Goal: Information Seeking & Learning: Learn about a topic

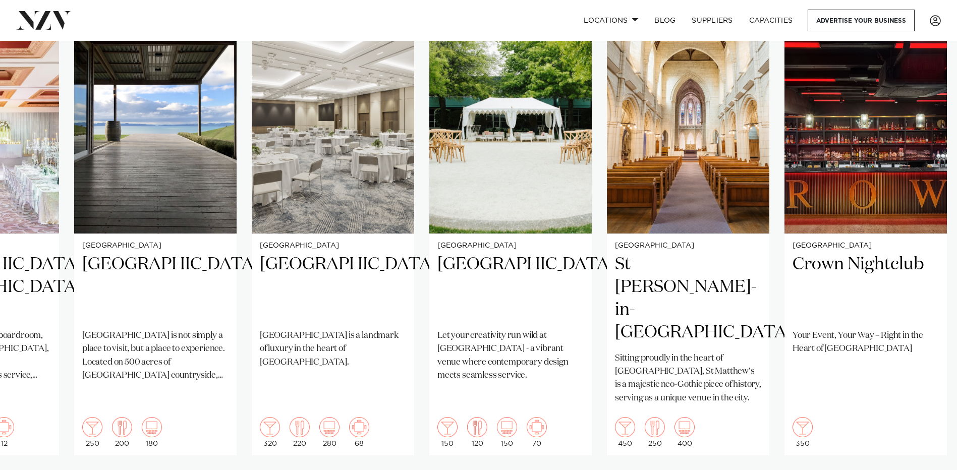
scroll to position [706, 0]
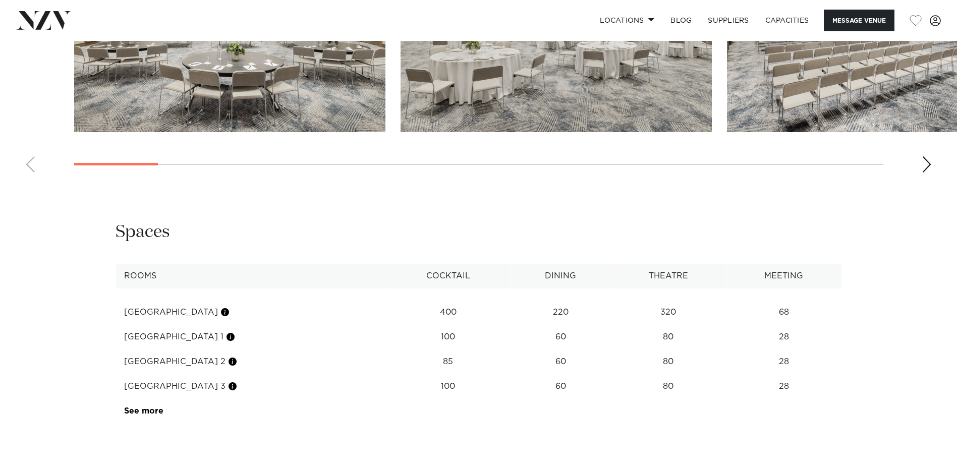
scroll to position [1210, 0]
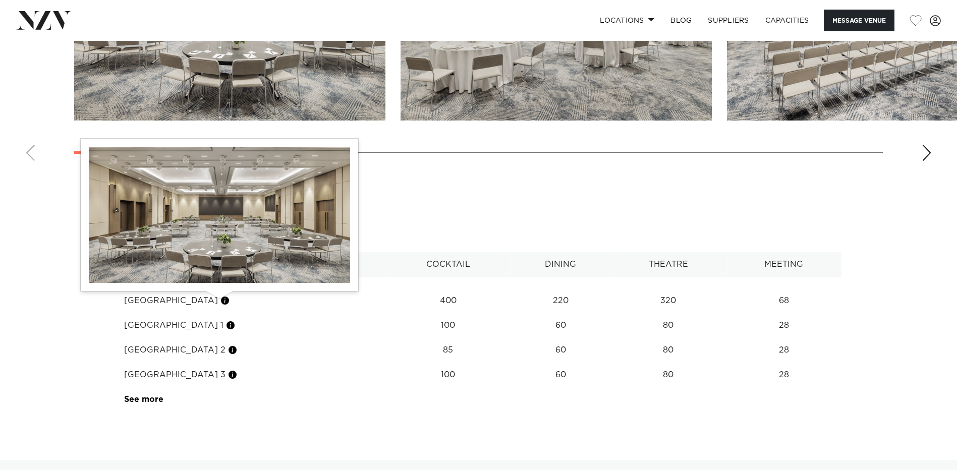
click at [221, 300] on button "button" at bounding box center [225, 301] width 10 height 10
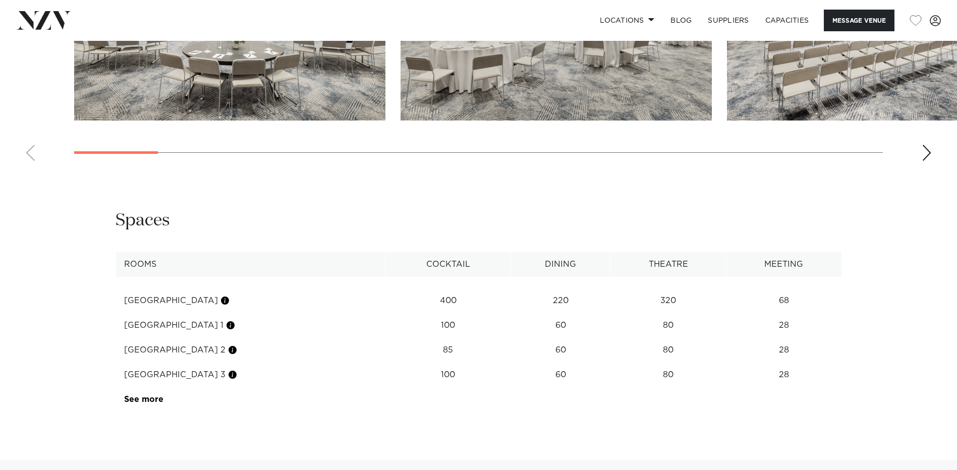
click at [178, 302] on td "[GEOGRAPHIC_DATA]" at bounding box center [251, 300] width 270 height 25
drag, startPoint x: 178, startPoint y: 302, endPoint x: 146, endPoint y: 397, distance: 101.0
click at [146, 397] on link "See more" at bounding box center [163, 399] width 79 height 8
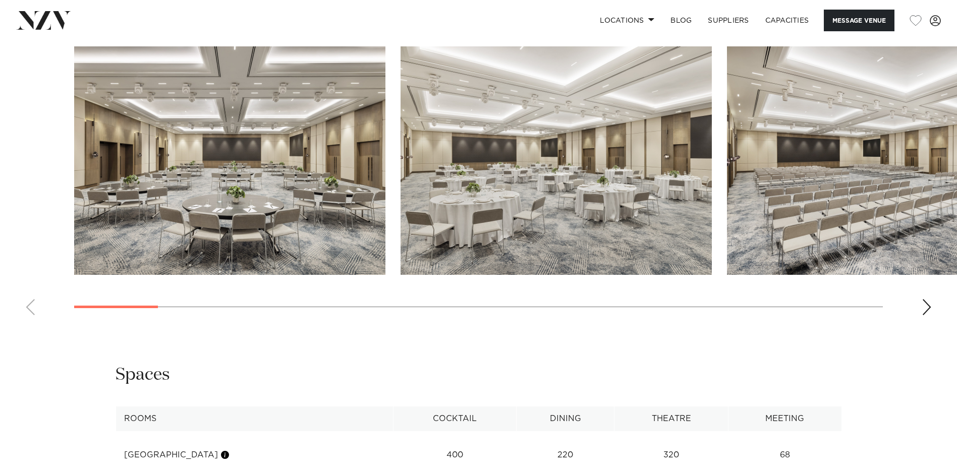
scroll to position [857, 0]
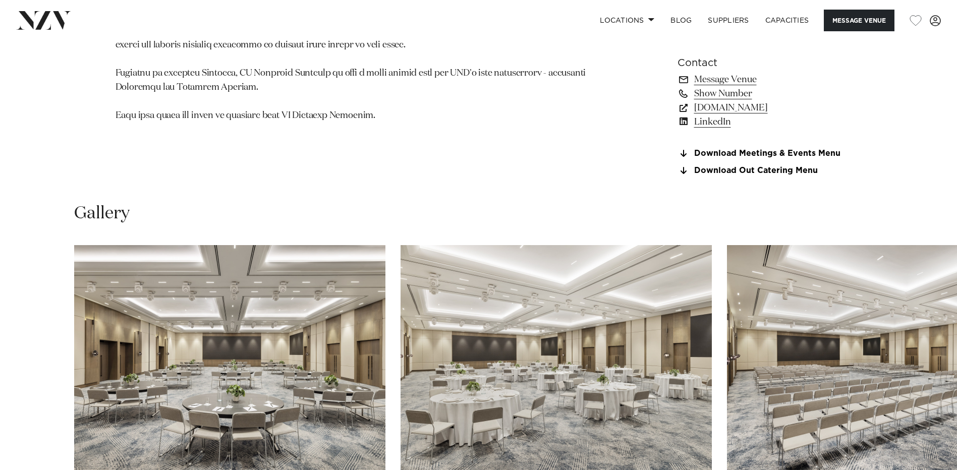
click at [228, 313] on img "1 / 24" at bounding box center [229, 359] width 311 height 228
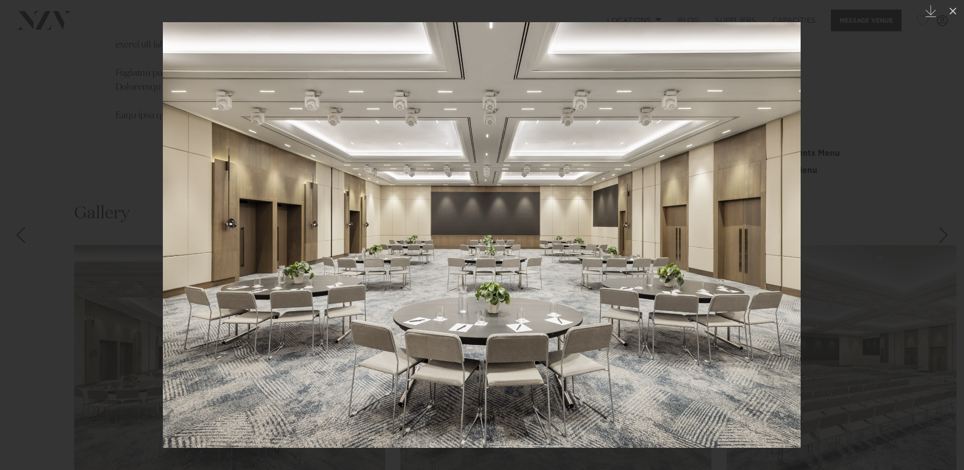
click at [939, 240] on div "Next slide" at bounding box center [944, 234] width 14 height 19
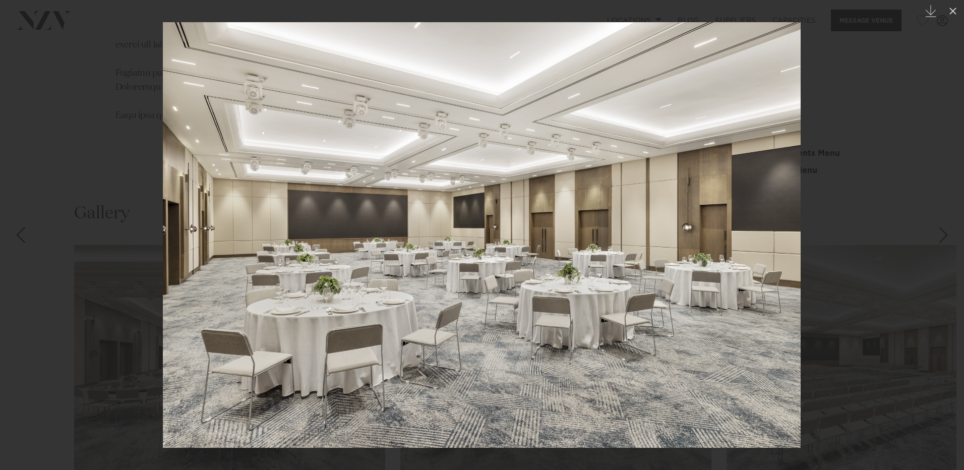
click at [17, 232] on div "Previous slide" at bounding box center [21, 234] width 14 height 19
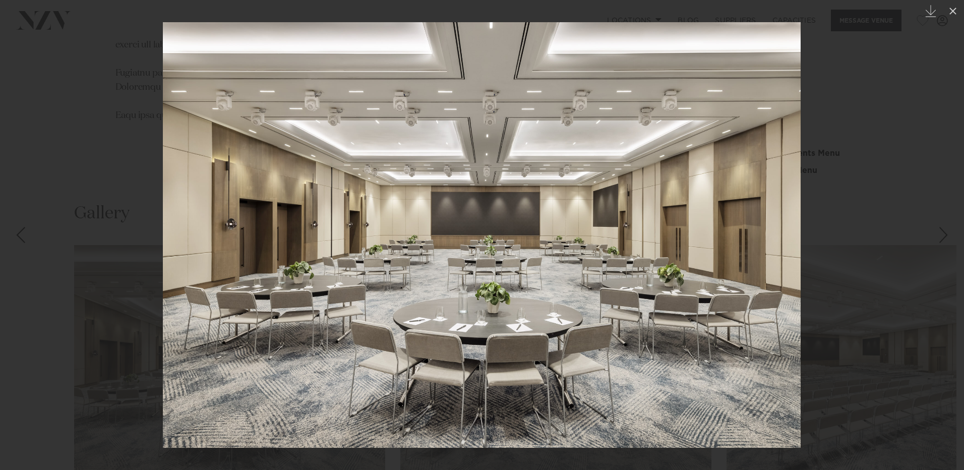
click at [939, 235] on div "Next slide" at bounding box center [944, 234] width 14 height 19
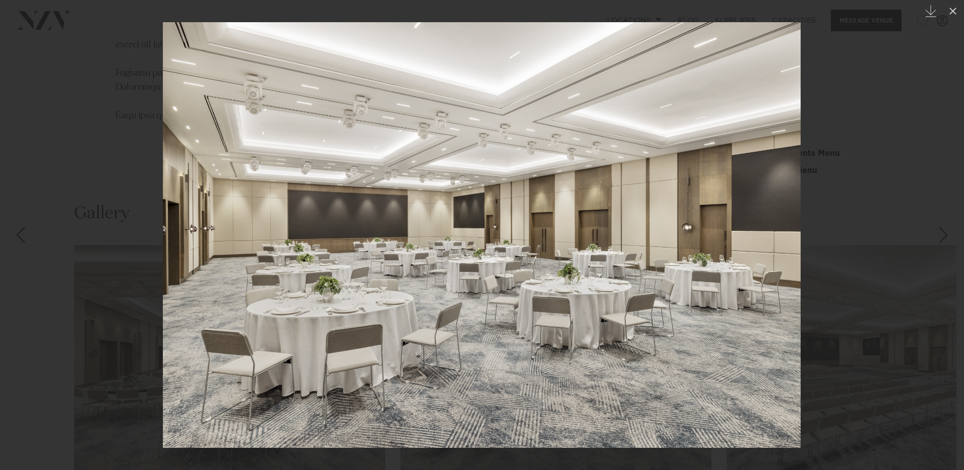
click at [938, 231] on div "2 / 24 Created with Sketch." at bounding box center [482, 235] width 964 height 470
click at [944, 234] on div "Next slide" at bounding box center [944, 234] width 14 height 19
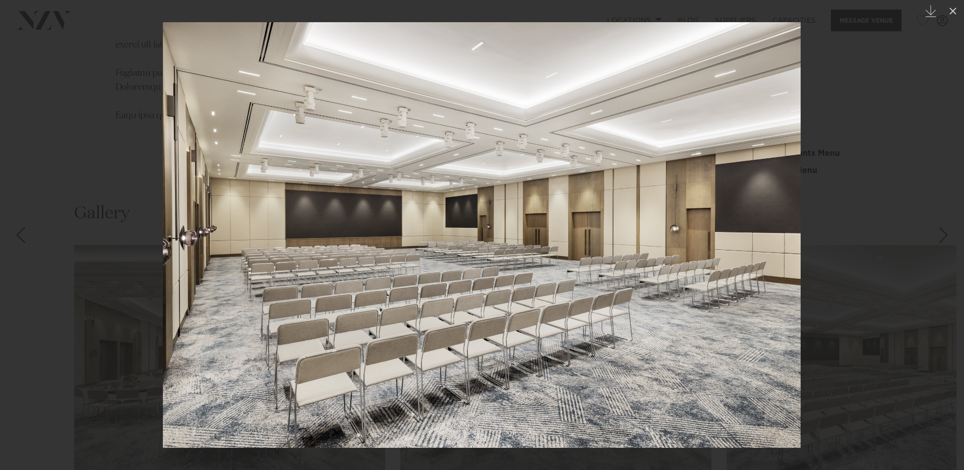
click at [944, 234] on div "Next slide" at bounding box center [944, 234] width 14 height 19
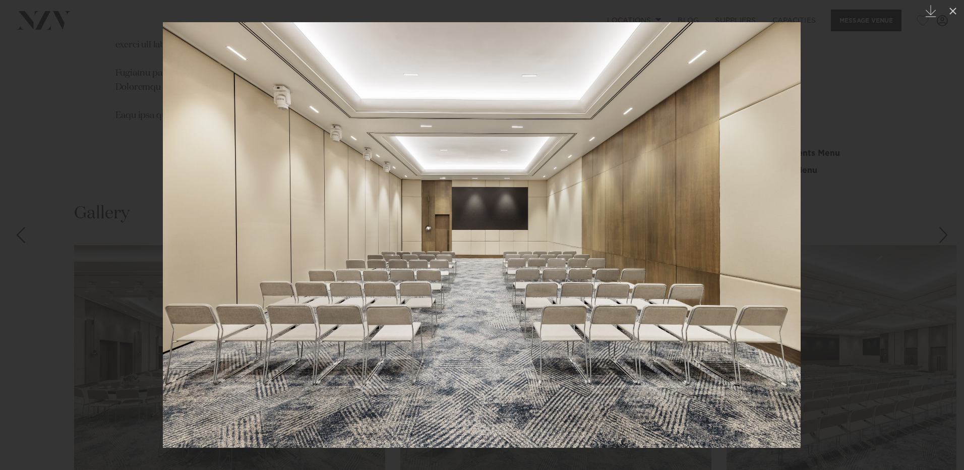
click at [944, 234] on div "Next slide" at bounding box center [944, 234] width 14 height 19
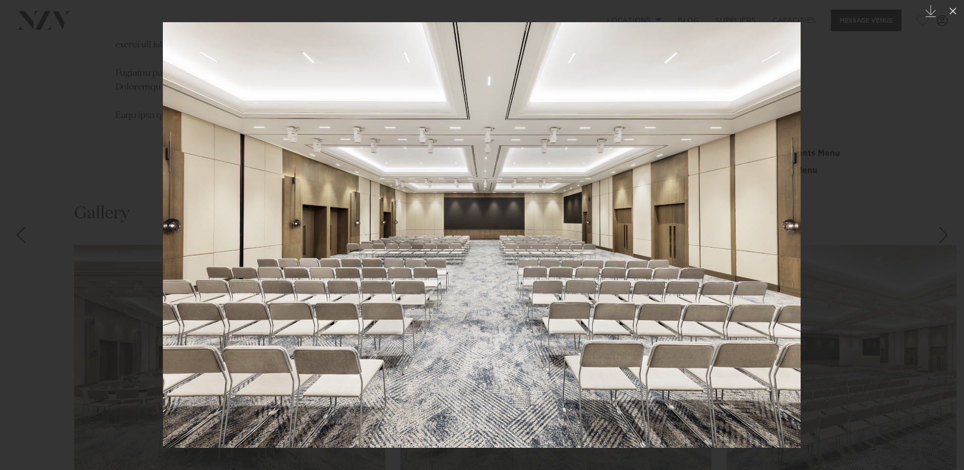
click at [944, 234] on div "Next slide" at bounding box center [944, 234] width 14 height 19
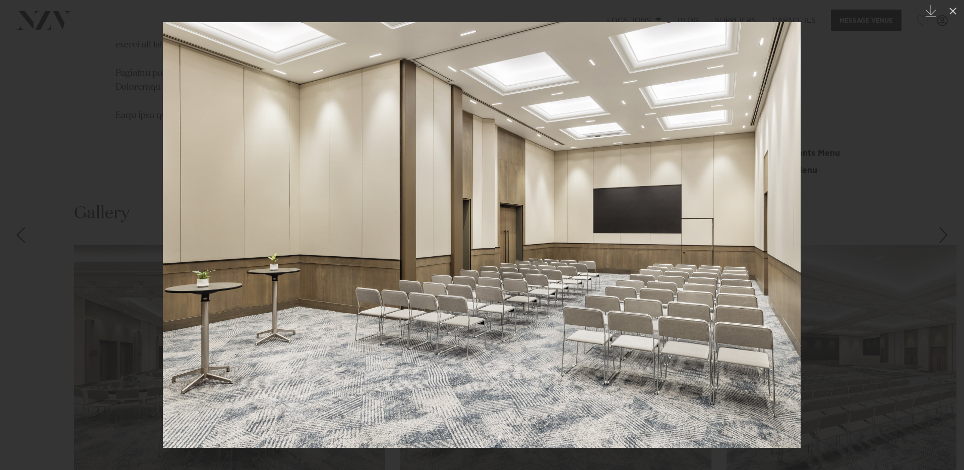
click at [944, 234] on div "Next slide" at bounding box center [944, 234] width 14 height 19
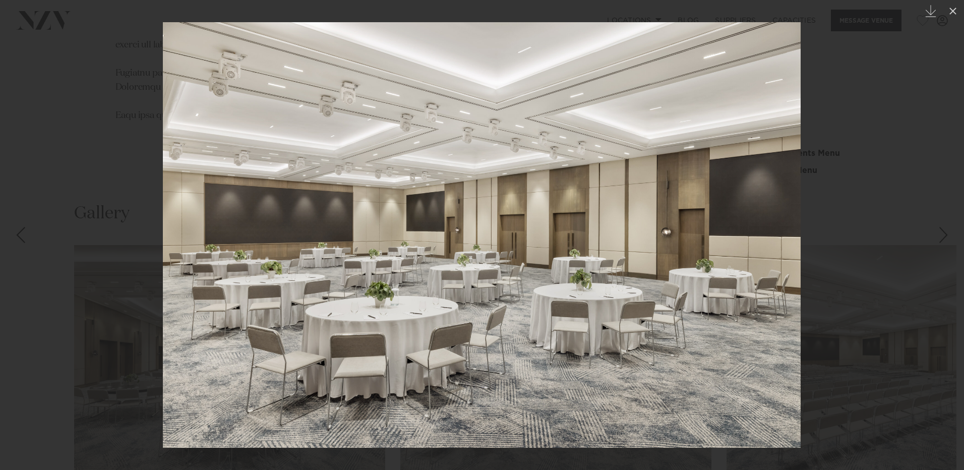
click at [944, 234] on div "Next slide" at bounding box center [944, 234] width 14 height 19
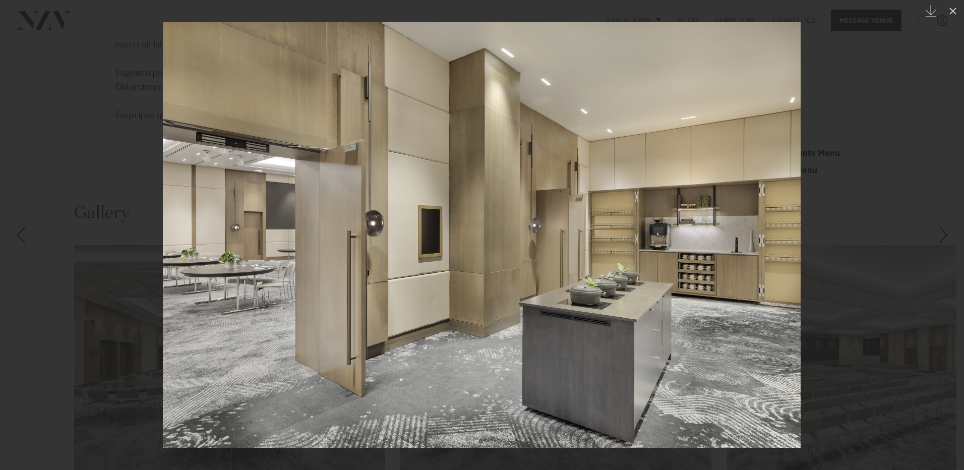
click at [944, 234] on div "8 / 24 Created with Sketch." at bounding box center [482, 235] width 964 height 470
click at [944, 234] on div "Next slide" at bounding box center [944, 234] width 14 height 19
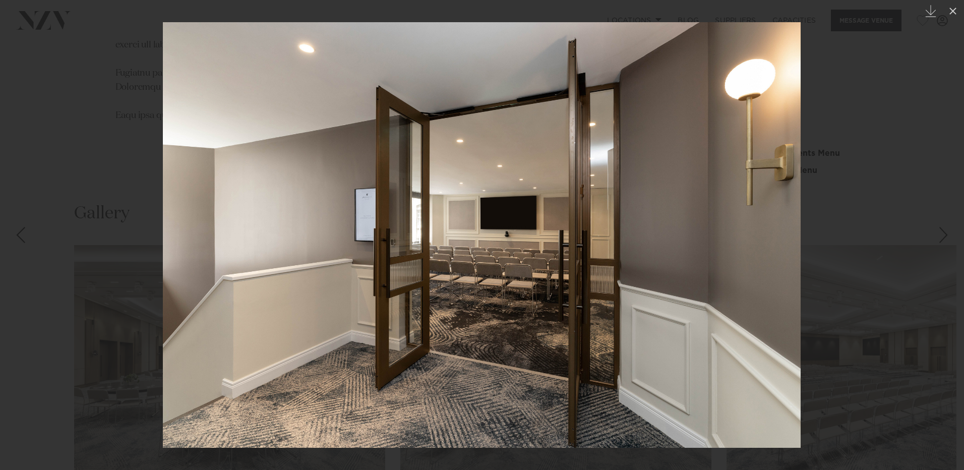
click at [944, 234] on div "Next slide" at bounding box center [944, 234] width 14 height 19
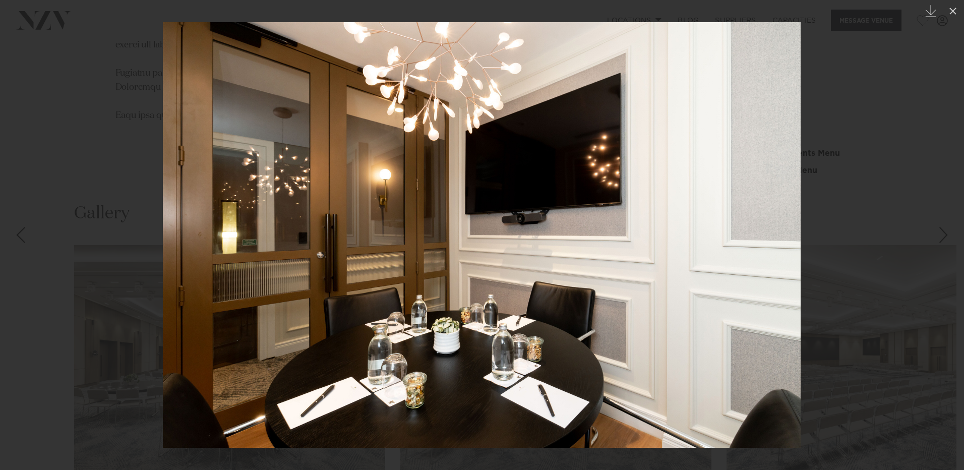
click at [944, 234] on div "Next slide" at bounding box center [944, 234] width 14 height 19
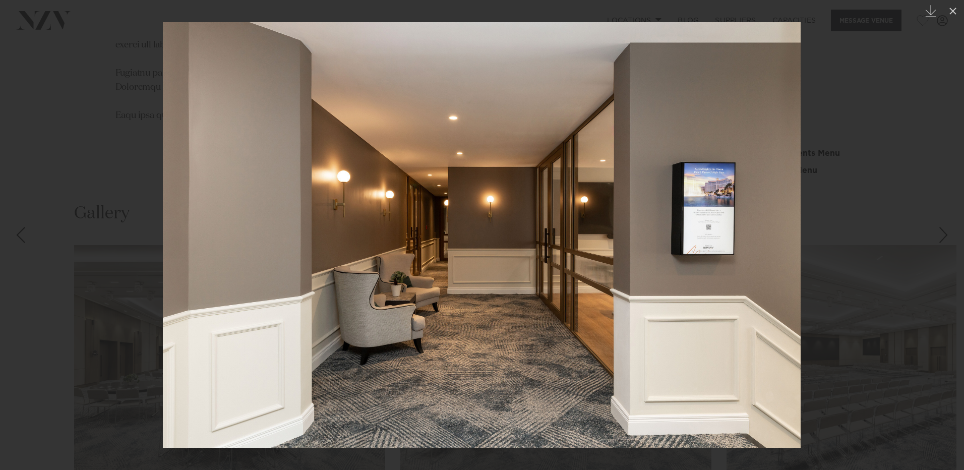
click at [944, 234] on div "Next slide" at bounding box center [944, 234] width 14 height 19
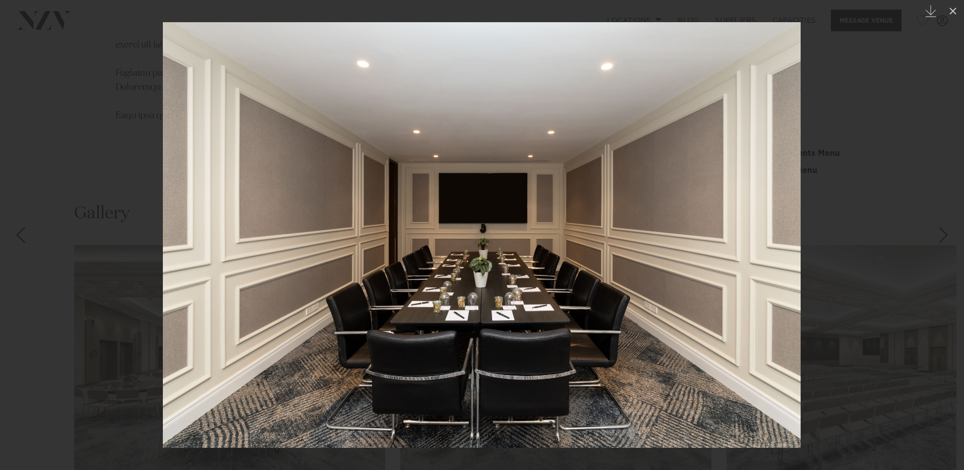
click at [944, 234] on div "Next slide" at bounding box center [944, 234] width 14 height 19
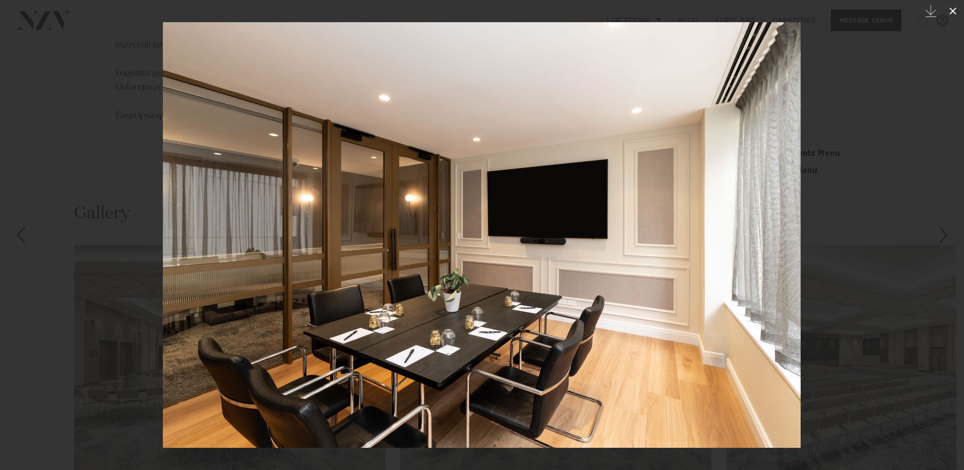
click at [955, 7] on icon at bounding box center [953, 11] width 12 height 12
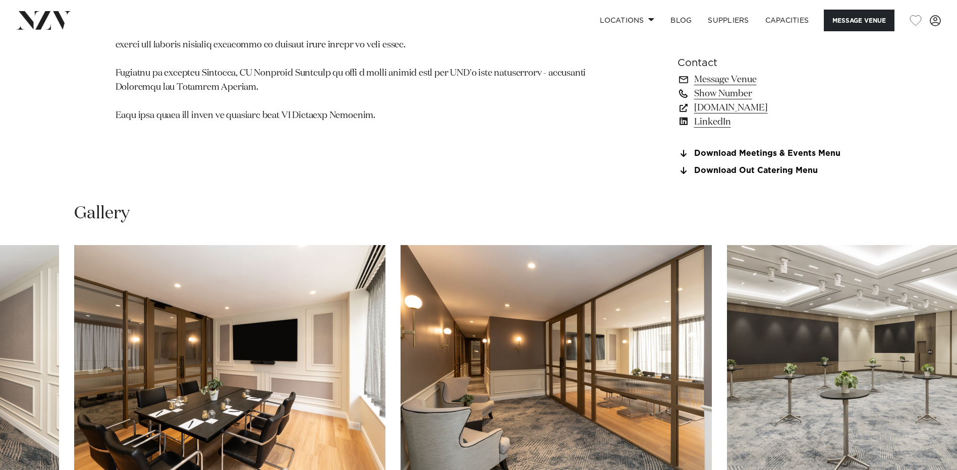
click at [722, 91] on link "Show Number" at bounding box center [759, 94] width 164 height 14
